Goal: Complete application form: Complete application form

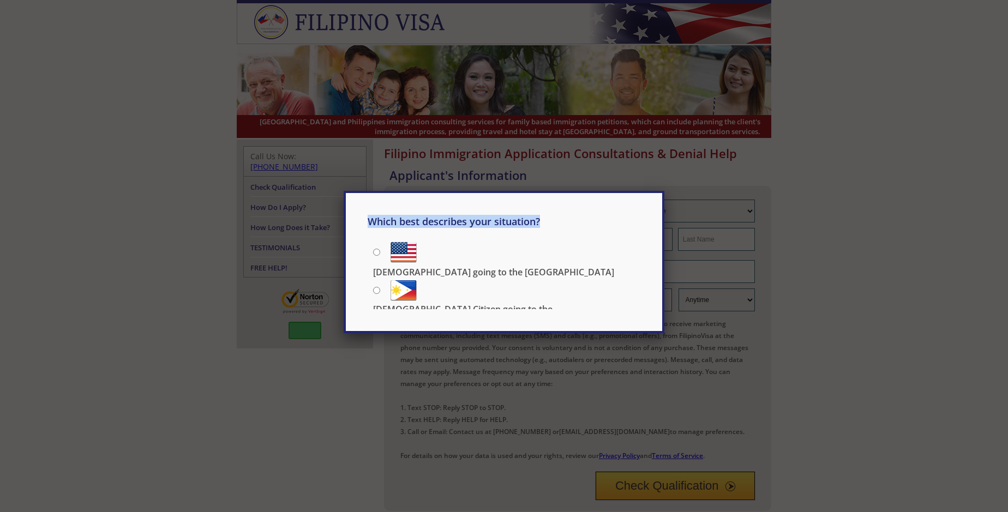
click at [634, 134] on div "Which best describes your situation? [DEMOGRAPHIC_DATA] going to the [GEOGRAPHI…" at bounding box center [504, 256] width 1008 height 512
type input "[PERSON_NAME]"
click at [716, 134] on div "Which best describes your situation? [DEMOGRAPHIC_DATA] going to the [GEOGRAPHI…" at bounding box center [504, 256] width 1008 height 512
type input "Murray"
click at [675, 163] on div "Which best describes your situation? [DEMOGRAPHIC_DATA] going to the [GEOGRAPHI…" at bounding box center [504, 256] width 1008 height 512
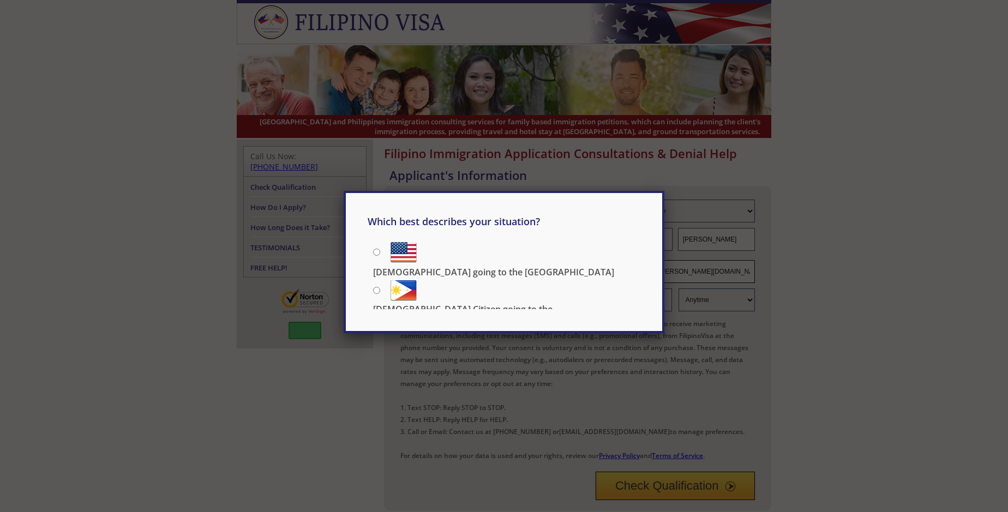
type input "[EMAIL_ADDRESS][PERSON_NAME][DOMAIN_NAME]"
click at [633, 191] on div "Which best describes your situation? [DEMOGRAPHIC_DATA] going to the [GEOGRAPHI…" at bounding box center [504, 262] width 321 height 142
type input "13439028919"
select select "Morning"
click at [404, 212] on div "Which best describes your situation? [DEMOGRAPHIC_DATA] going to the [GEOGRAPHI…" at bounding box center [504, 262] width 321 height 142
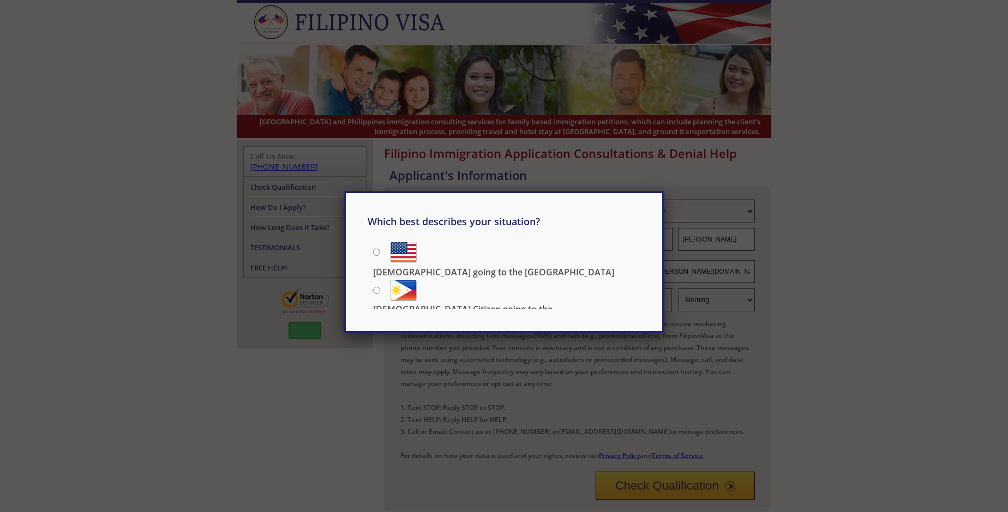
click at [675, 388] on div "Which best describes your situation? [DEMOGRAPHIC_DATA] going to the [GEOGRAPHI…" at bounding box center [504, 256] width 1008 height 512
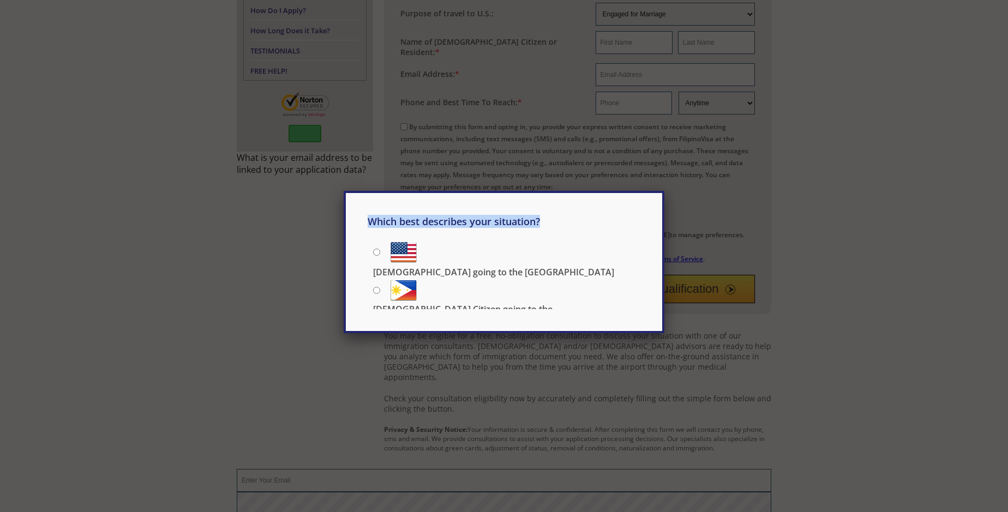
click at [504, 358] on div "Which best describes your situation? [DEMOGRAPHIC_DATA] going to the [GEOGRAPHI…" at bounding box center [504, 256] width 1008 height 512
type input "[EMAIL_ADDRESS][PERSON_NAME][DOMAIN_NAME]"
click at [504, 381] on div "Which best describes your situation? [DEMOGRAPHIC_DATA] going to the [GEOGRAPHI…" at bounding box center [504, 256] width 1008 height 512
click at [301, 412] on div "Which best describes your situation? [DEMOGRAPHIC_DATA] going to the [GEOGRAPHI…" at bounding box center [504, 256] width 1008 height 512
